Goal: Information Seeking & Learning: Learn about a topic

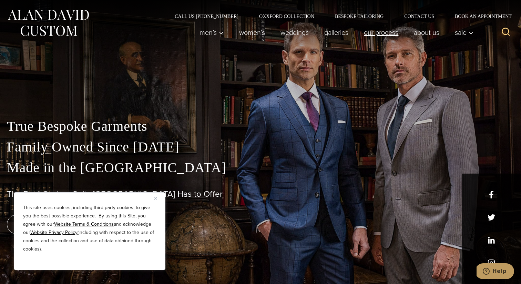
click at [384, 32] on link "Our Process" at bounding box center [381, 33] width 50 height 14
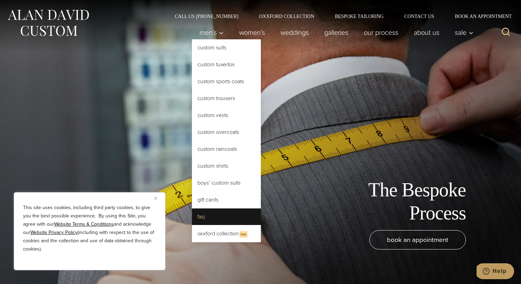
scroll to position [28, 0]
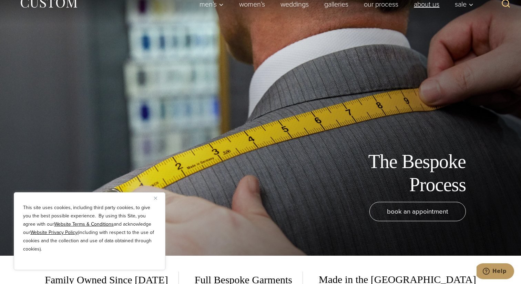
click at [415, 4] on link "About Us" at bounding box center [426, 4] width 41 height 14
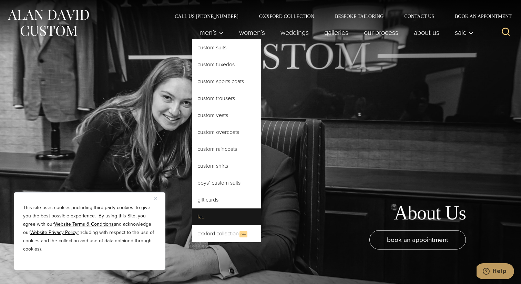
click at [209, 217] on link "FAQ" at bounding box center [226, 216] width 69 height 17
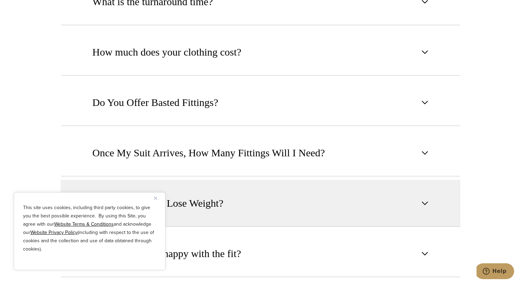
scroll to position [506, 0]
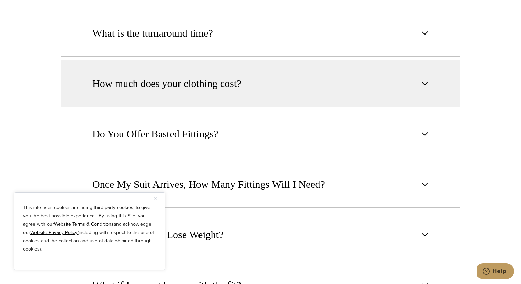
click at [213, 91] on span "How much does your clothing cost?" at bounding box center [166, 83] width 149 height 15
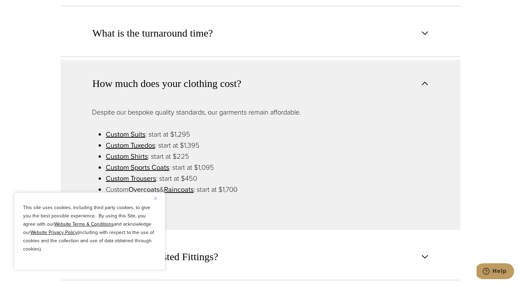
scroll to position [506, 0]
click at [155, 199] on button "Close" at bounding box center [158, 198] width 8 height 8
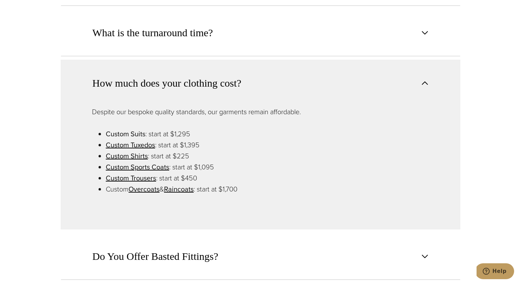
click at [126, 134] on link "Custom Suits" at bounding box center [126, 134] width 40 height 10
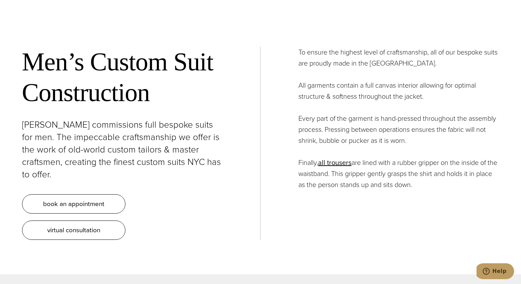
scroll to position [2412, 0]
